Goal: Task Accomplishment & Management: Manage account settings

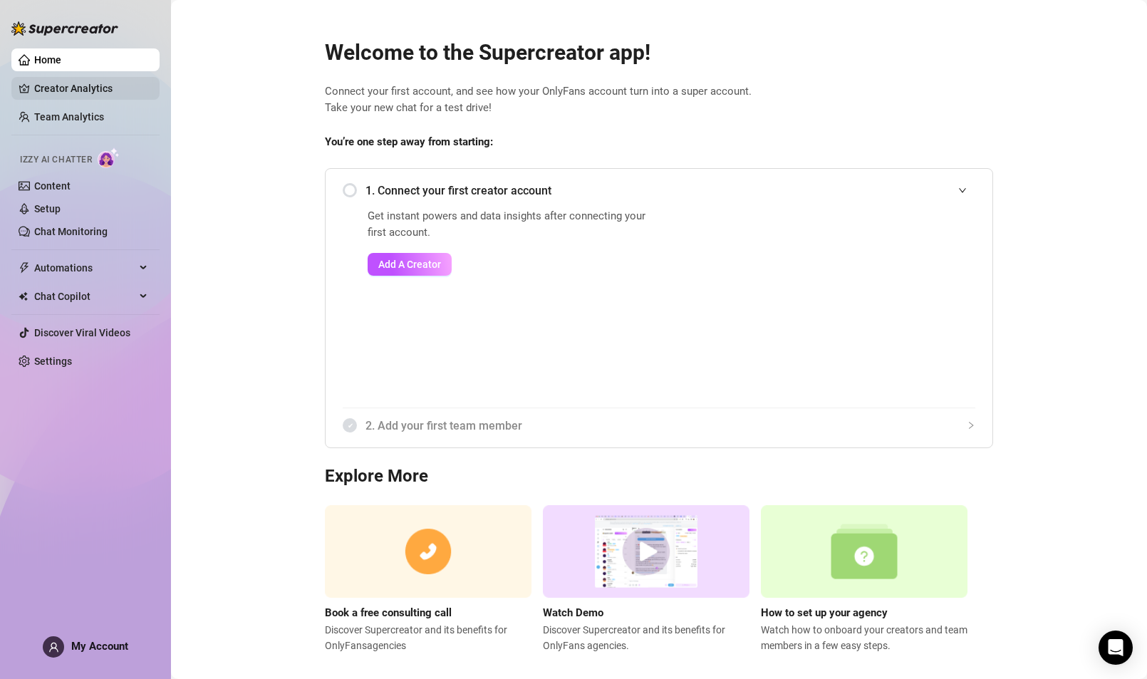
click at [93, 97] on link "Creator Analytics" at bounding box center [91, 88] width 114 height 23
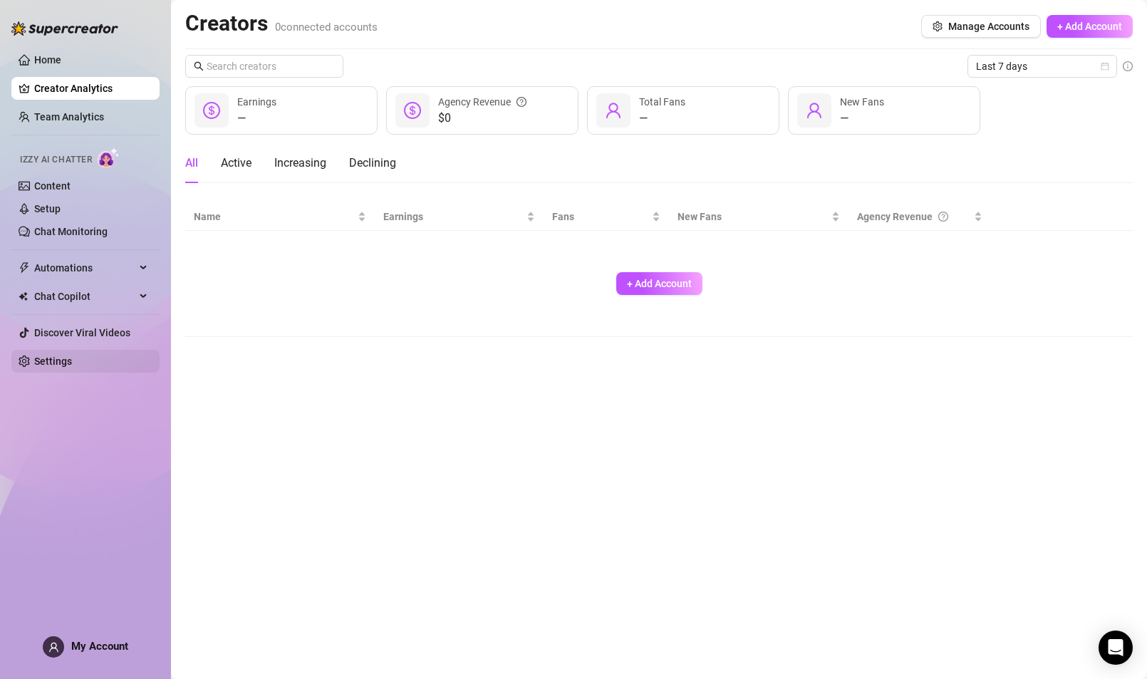
click at [61, 356] on link "Settings" at bounding box center [53, 360] width 38 height 11
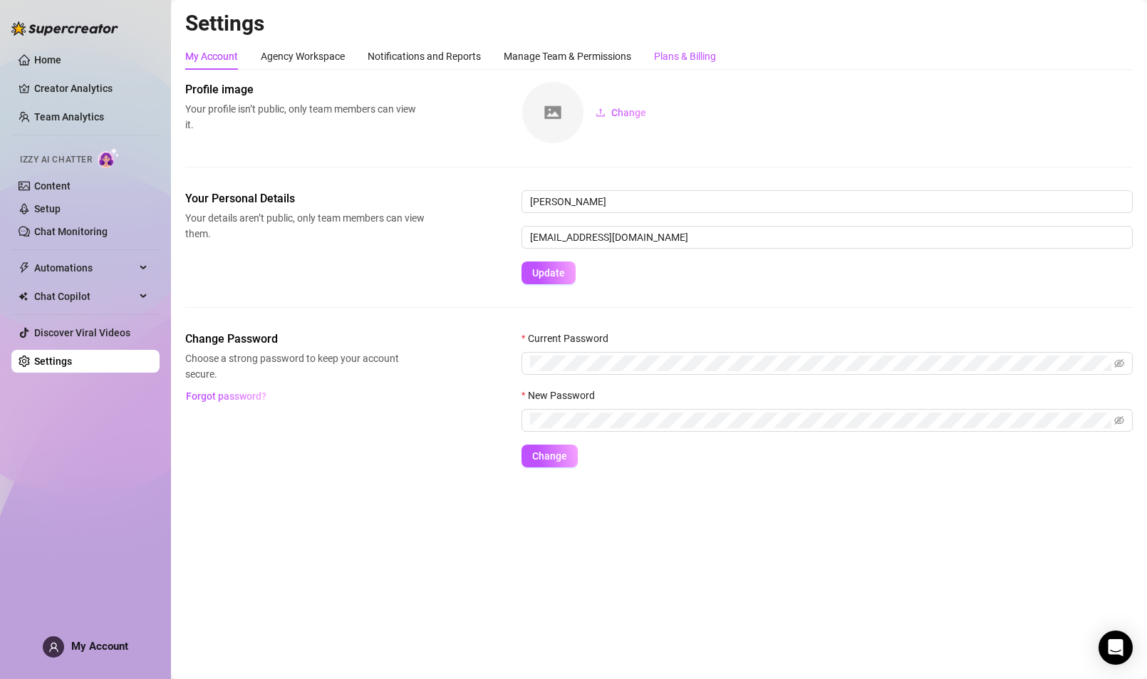
click at [673, 58] on div "Plans & Billing" at bounding box center [685, 56] width 62 height 16
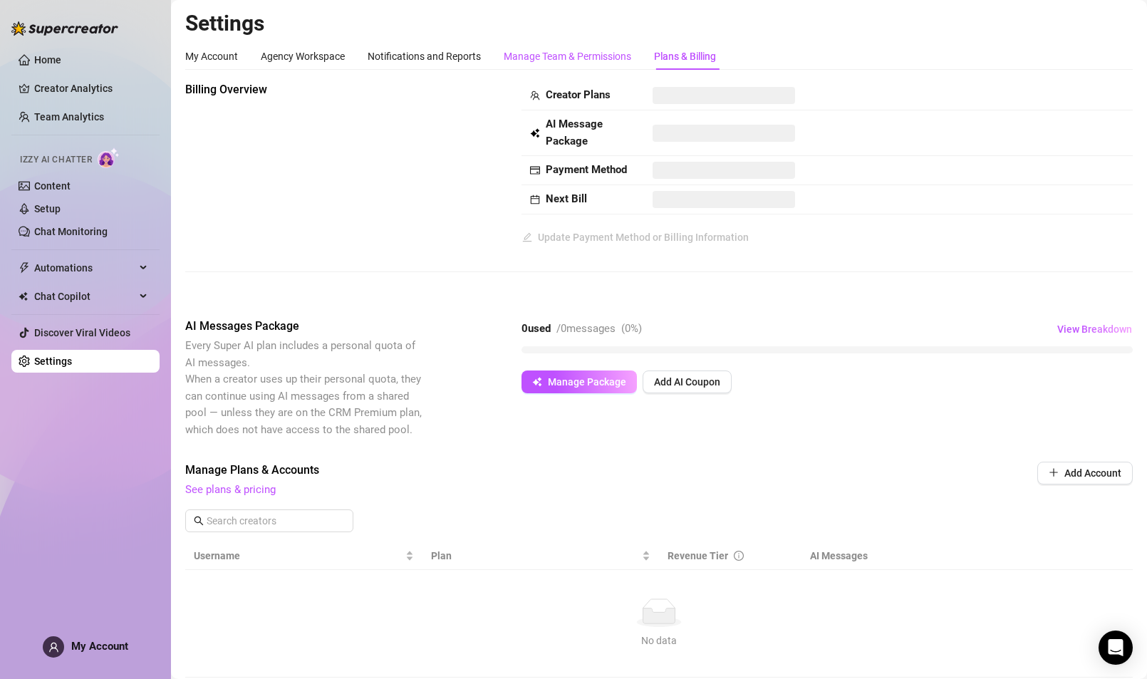
click at [598, 57] on div "Manage Team & Permissions" at bounding box center [567, 56] width 127 height 16
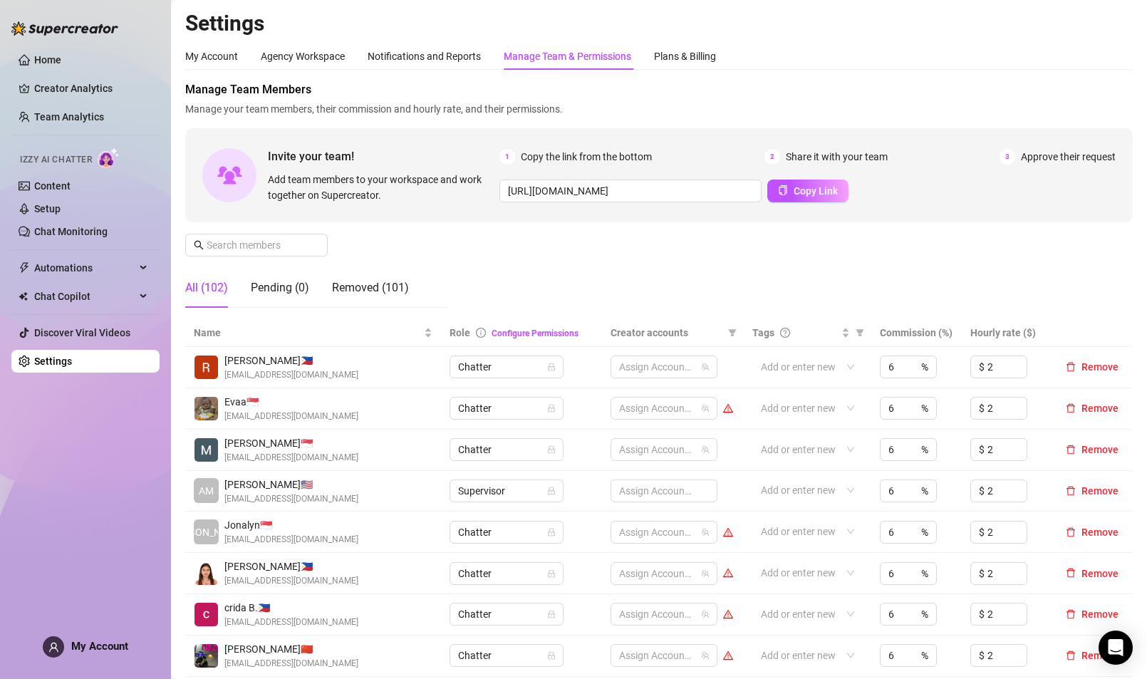
scroll to position [14, 0]
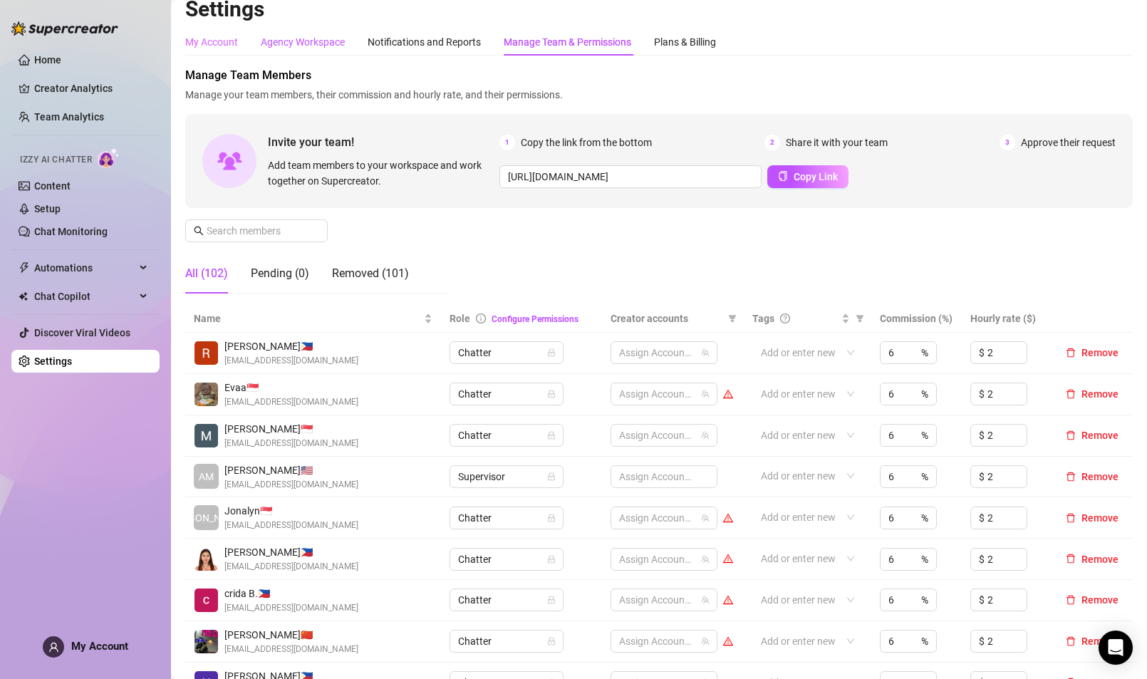
drag, startPoint x: 302, startPoint y: 40, endPoint x: 226, endPoint y: 42, distance: 76.2
click at [302, 40] on div "Agency Workspace" at bounding box center [303, 42] width 84 height 16
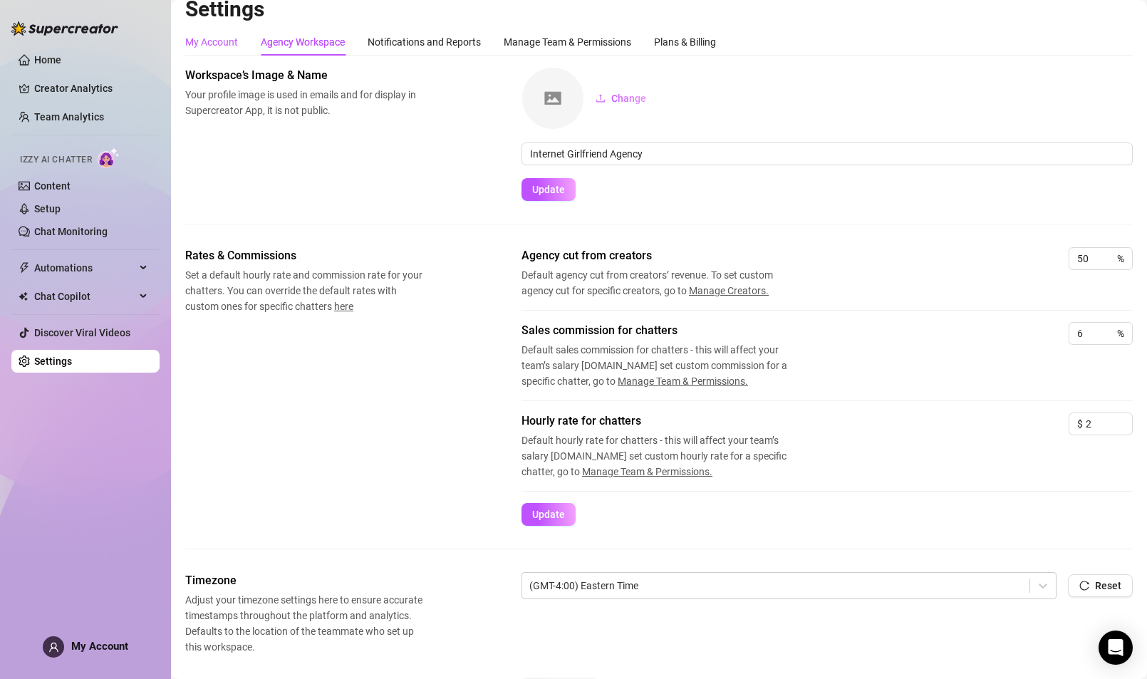
click at [205, 39] on div "My Account" at bounding box center [211, 42] width 53 height 16
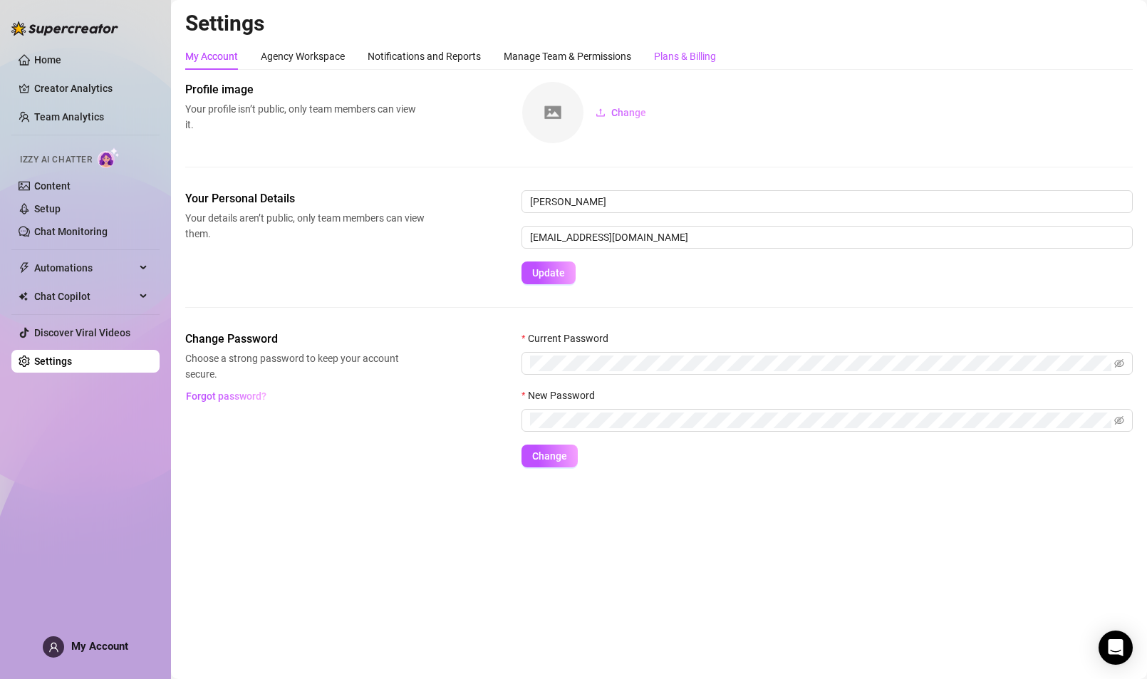
click at [691, 57] on div "Plans & Billing" at bounding box center [685, 56] width 62 height 16
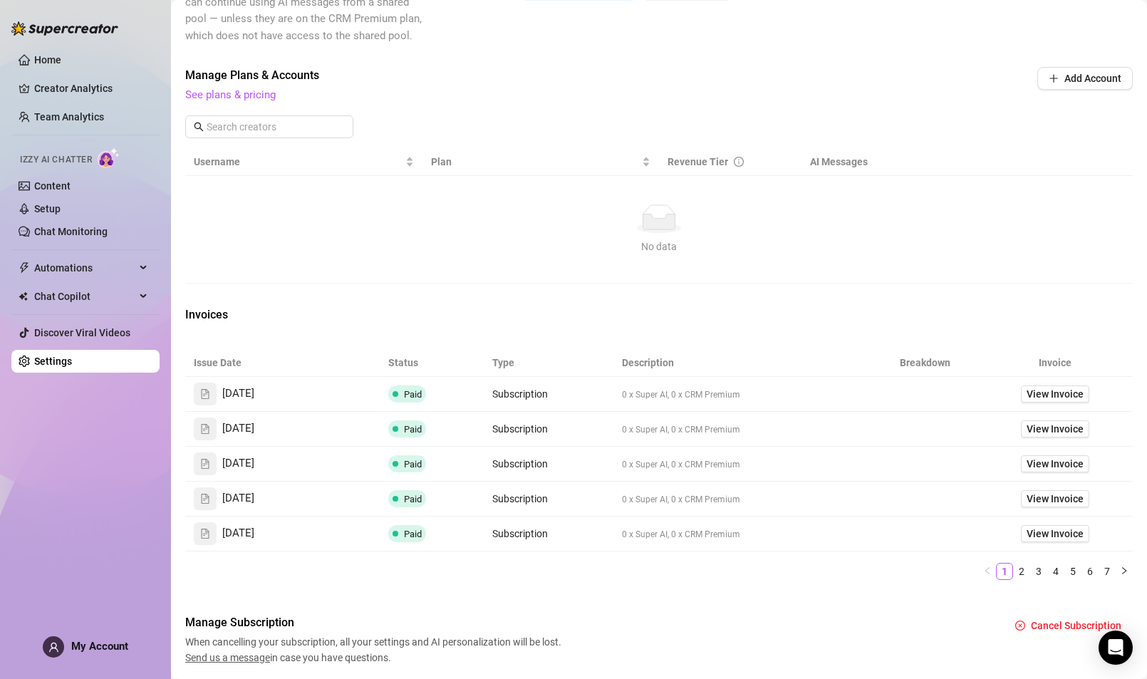
scroll to position [400, 0]
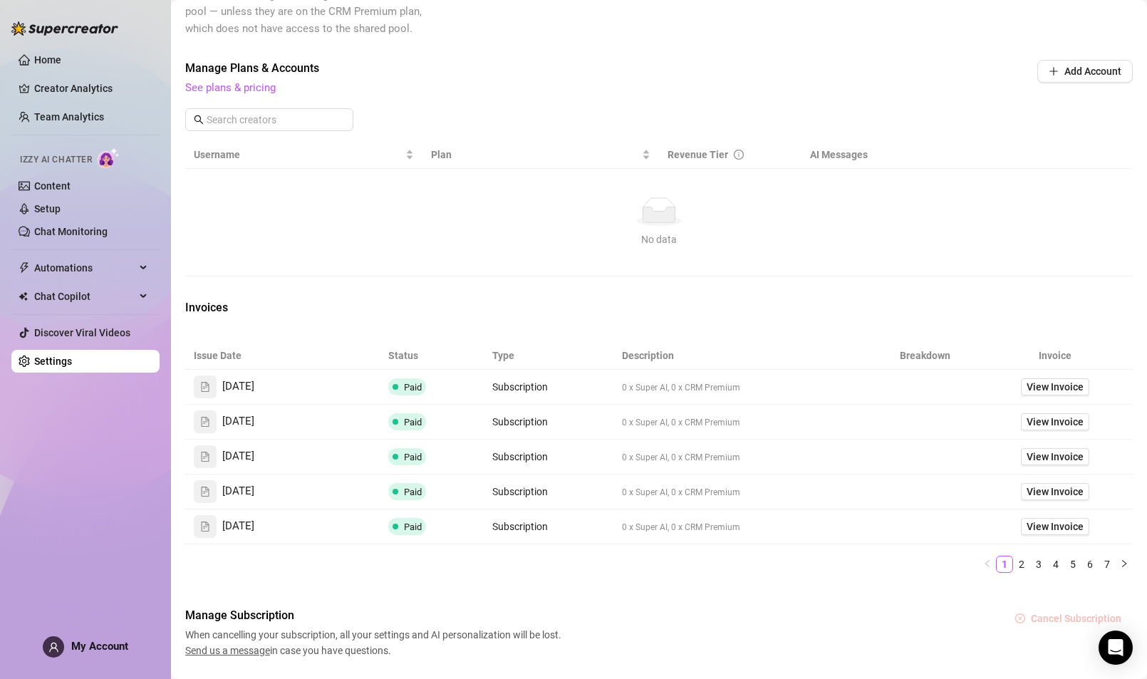
click at [1081, 618] on span "Cancel Subscription" at bounding box center [1076, 618] width 90 height 11
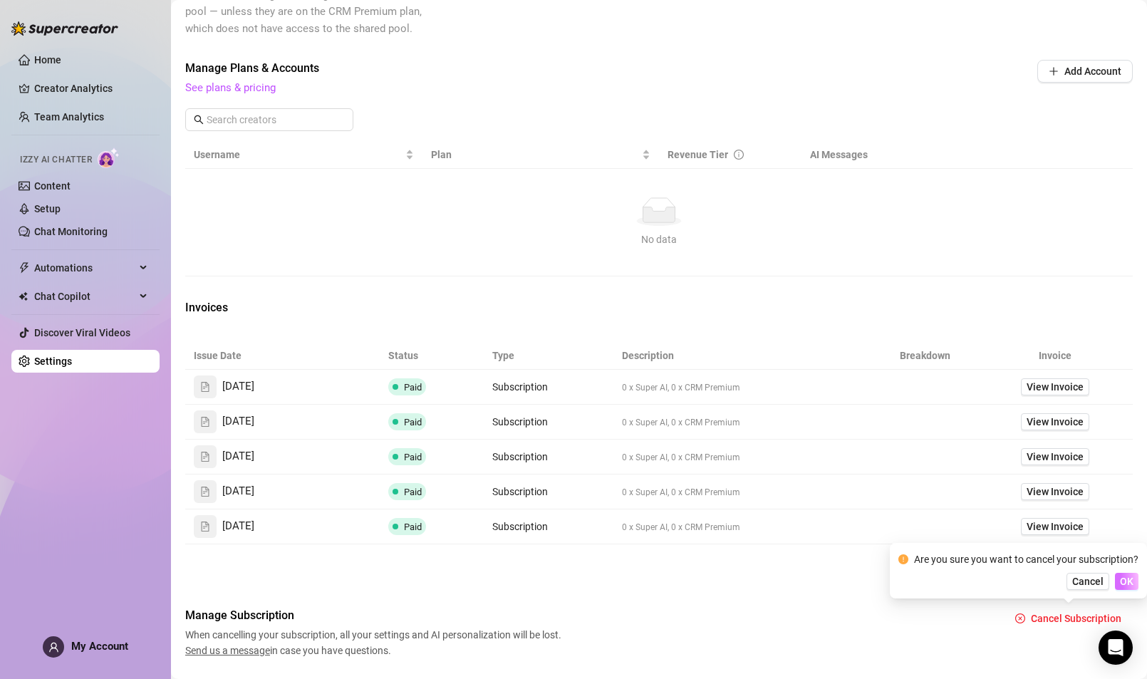
click at [1128, 582] on span "OK" at bounding box center [1127, 580] width 14 height 11
